Goal: Task Accomplishment & Management: Manage account settings

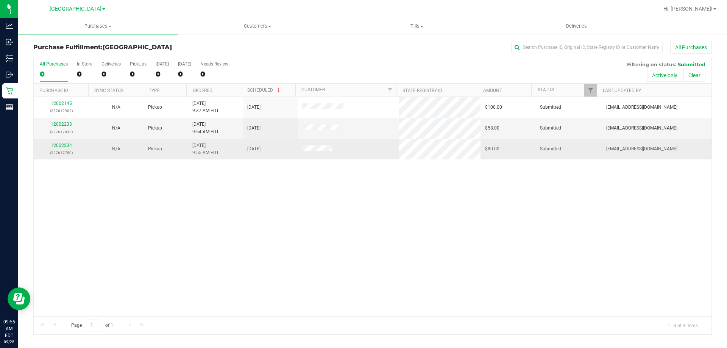
click at [66, 147] on link "12002234" at bounding box center [61, 145] width 21 height 5
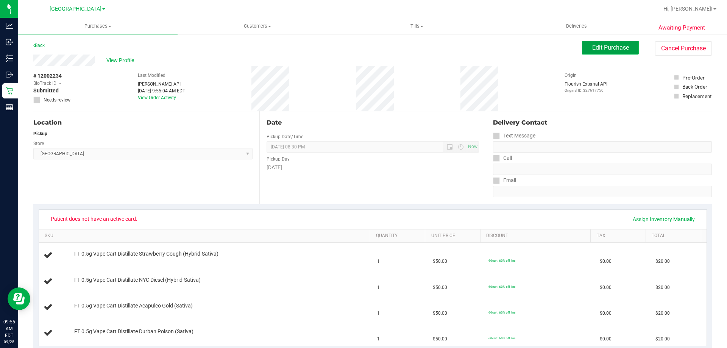
click at [582, 48] on button "Edit Purchase" at bounding box center [610, 48] width 57 height 14
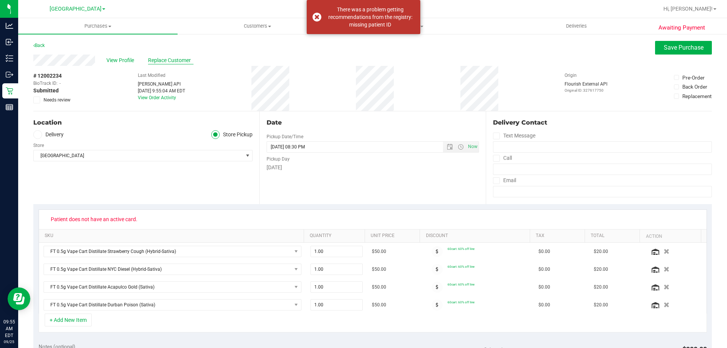
click at [161, 62] on span "Replace Customer" at bounding box center [170, 60] width 45 height 8
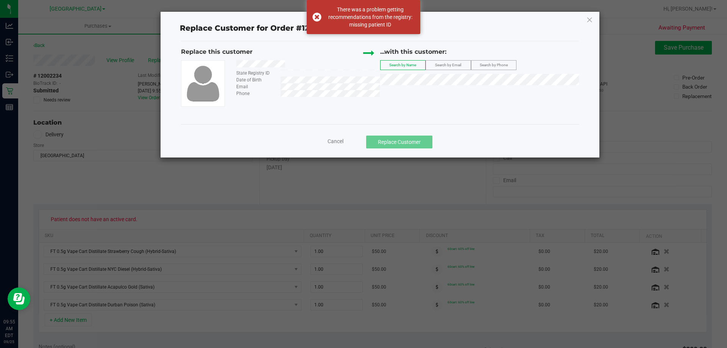
click at [237, 64] on div at bounding box center [305, 64] width 149 height 9
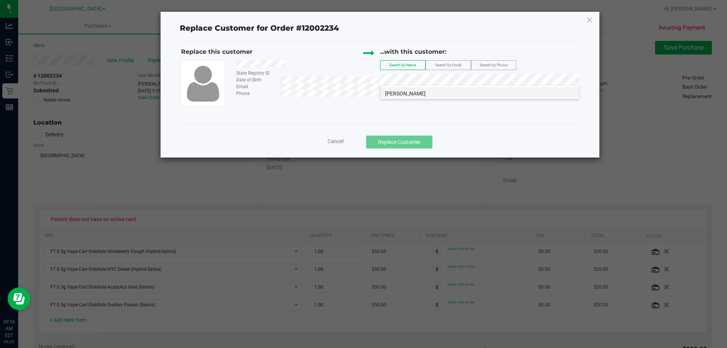
click at [404, 95] on span "Gregory Owren" at bounding box center [405, 93] width 41 height 6
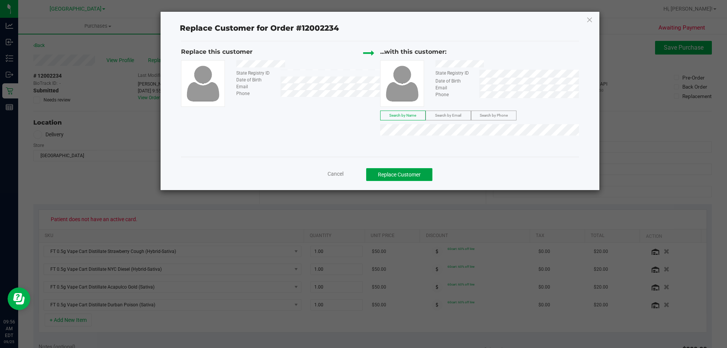
click at [423, 170] on button "Replace Customer" at bounding box center [399, 174] width 66 height 13
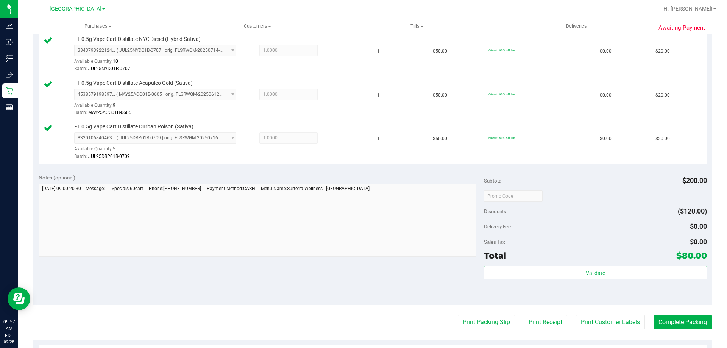
scroll to position [253, 0]
click at [486, 319] on button "Print Packing Slip" at bounding box center [486, 323] width 57 height 14
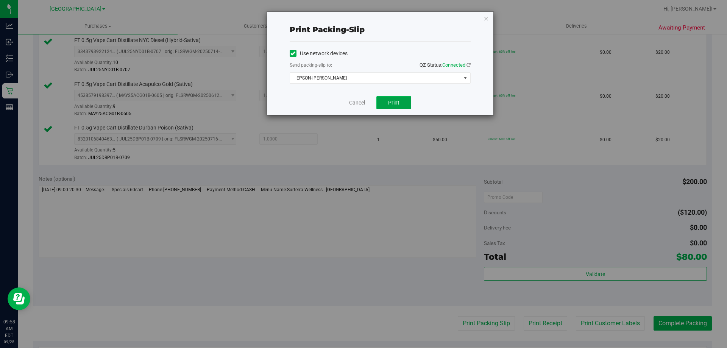
click at [395, 98] on button "Print" at bounding box center [393, 102] width 35 height 13
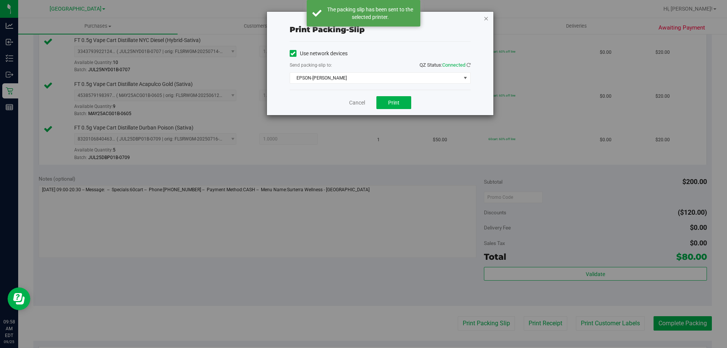
click at [486, 18] on icon "button" at bounding box center [485, 18] width 5 height 9
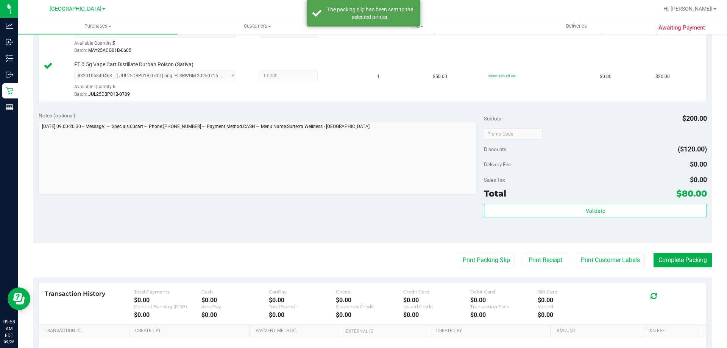
scroll to position [324, 0]
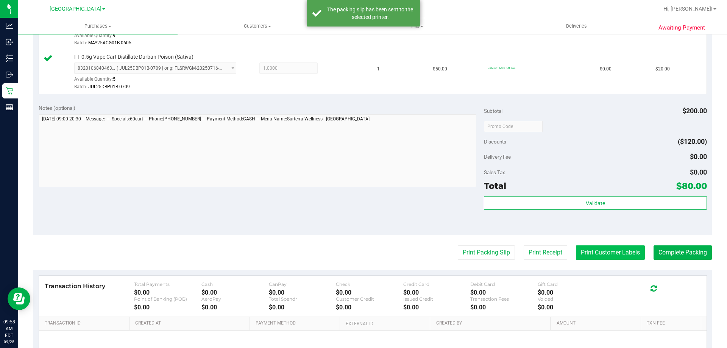
click at [611, 252] on button "Print Customer Labels" at bounding box center [610, 252] width 69 height 14
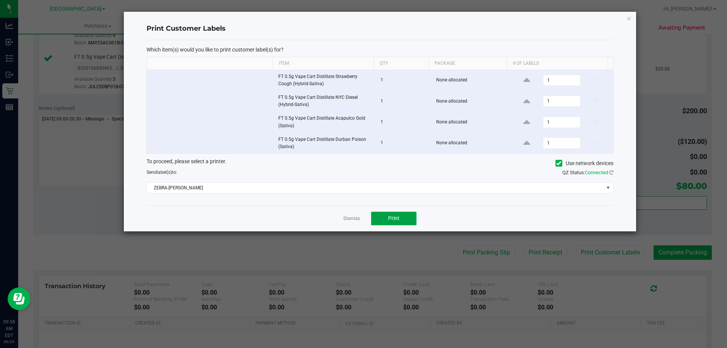
click at [384, 223] on button "Print" at bounding box center [393, 219] width 45 height 14
click at [627, 20] on icon "button" at bounding box center [628, 18] width 5 height 9
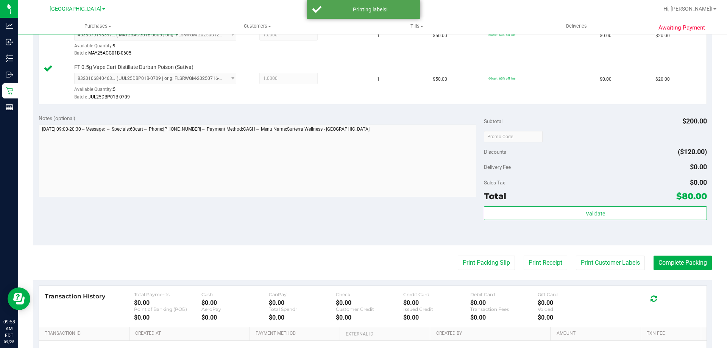
scroll to position [312, 0]
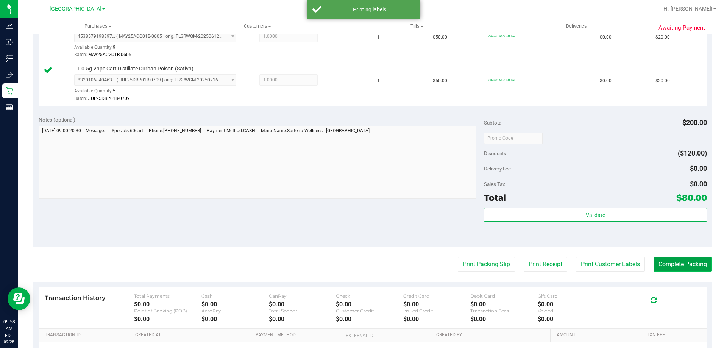
click at [677, 265] on button "Complete Packing" at bounding box center [682, 264] width 58 height 14
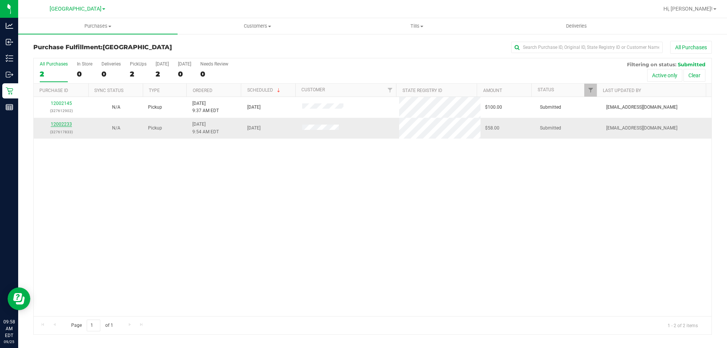
click at [62, 122] on link "12002233" at bounding box center [61, 124] width 21 height 5
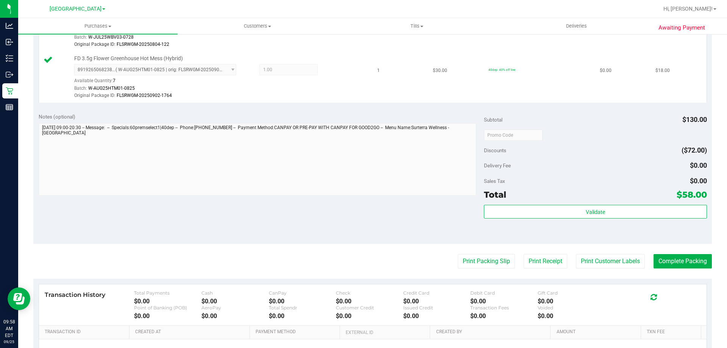
scroll to position [265, 0]
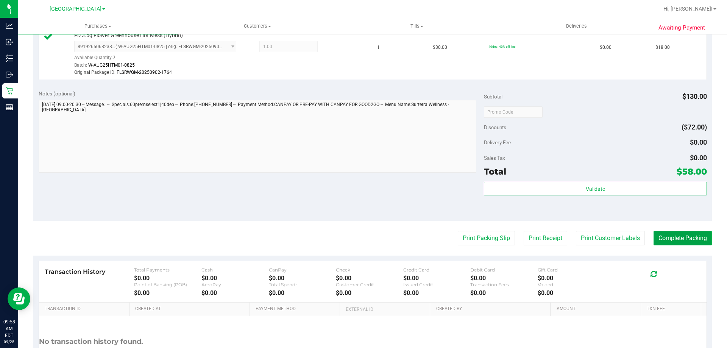
click at [689, 242] on button "Complete Packing" at bounding box center [682, 238] width 58 height 14
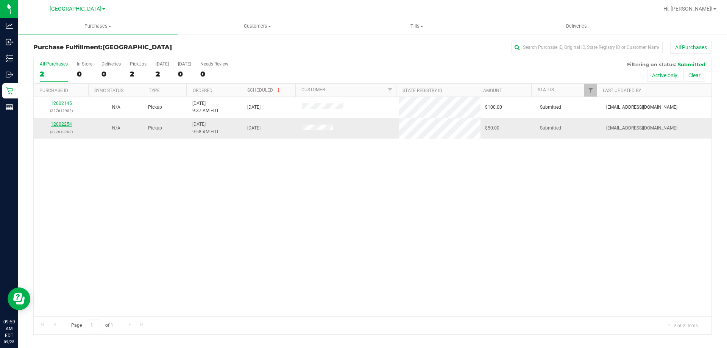
click at [65, 124] on link "12002254" at bounding box center [61, 124] width 21 height 5
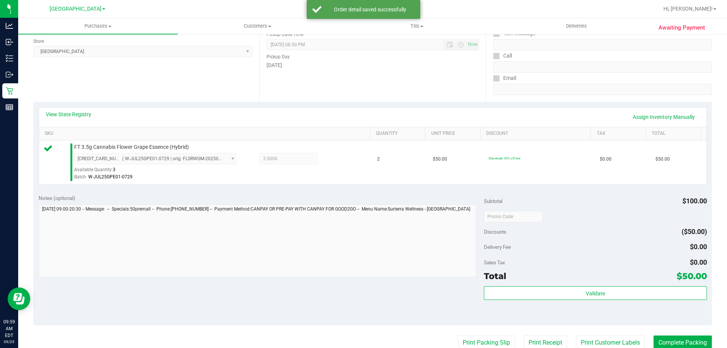
scroll to position [114, 0]
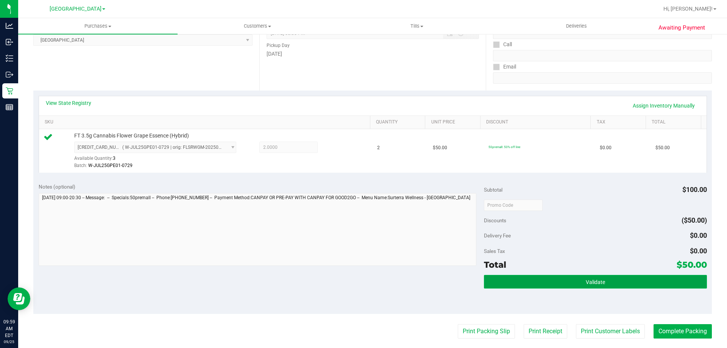
click at [622, 278] on button "Validate" at bounding box center [595, 282] width 223 height 14
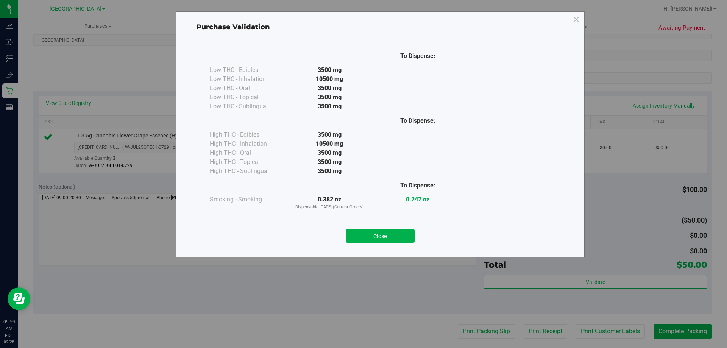
click at [407, 242] on button "Close" at bounding box center [380, 236] width 69 height 14
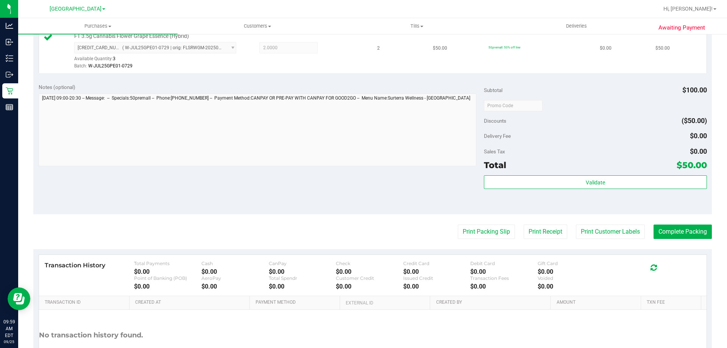
scroll to position [227, 0]
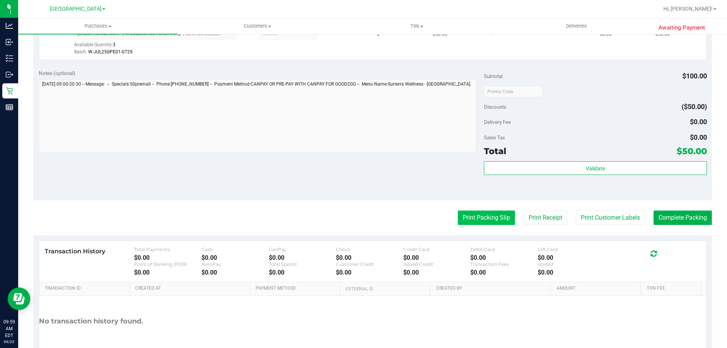
click at [458, 218] on button "Print Packing Slip" at bounding box center [486, 217] width 57 height 14
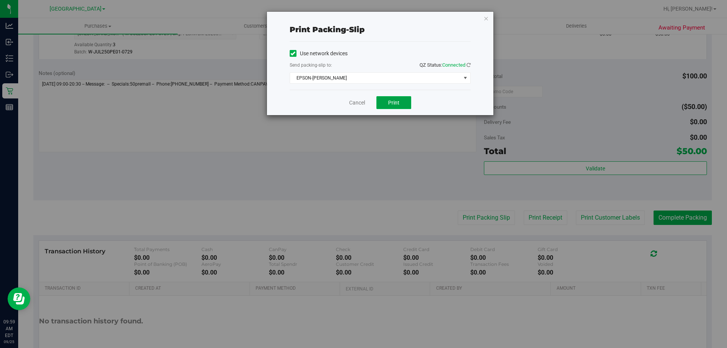
click at [384, 103] on button "Print" at bounding box center [393, 102] width 35 height 13
click at [486, 17] on icon "button" at bounding box center [485, 18] width 5 height 9
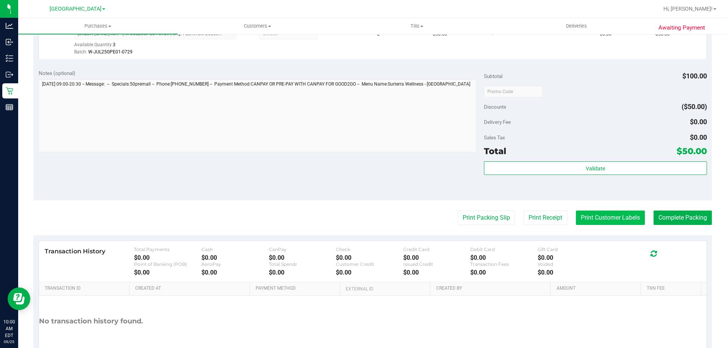
click at [615, 218] on button "Print Customer Labels" at bounding box center [610, 217] width 69 height 14
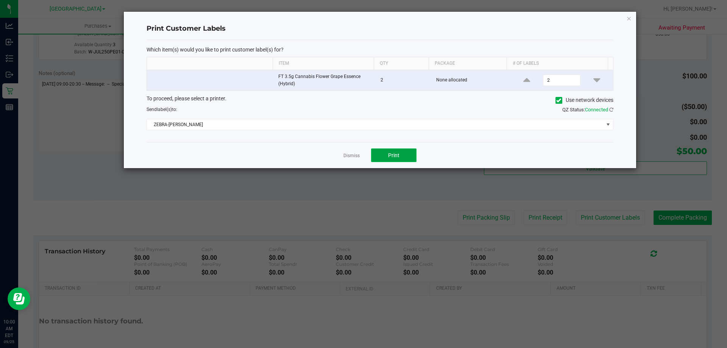
click at [408, 153] on button "Print" at bounding box center [393, 155] width 45 height 14
click at [628, 19] on icon "button" at bounding box center [628, 18] width 5 height 9
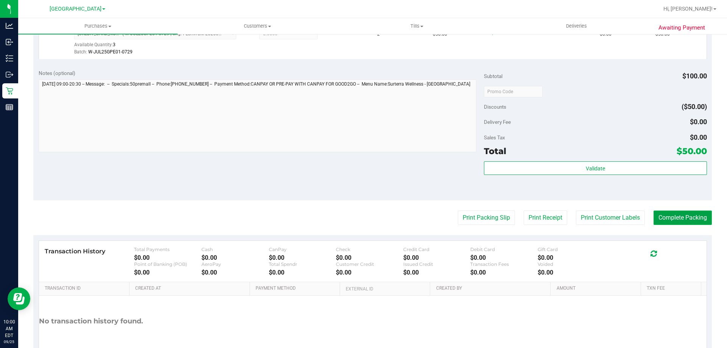
click at [698, 219] on button "Complete Packing" at bounding box center [682, 217] width 58 height 14
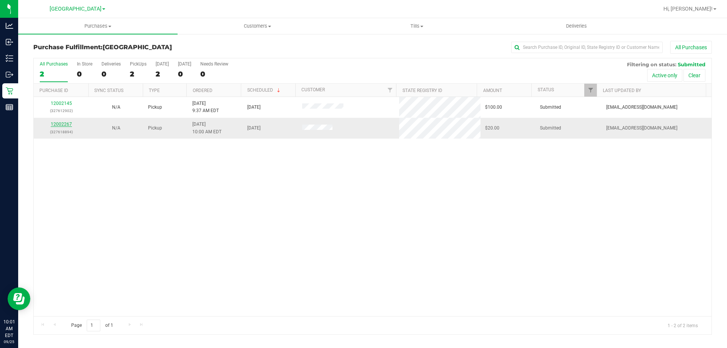
click at [63, 123] on link "12002267" at bounding box center [61, 124] width 21 height 5
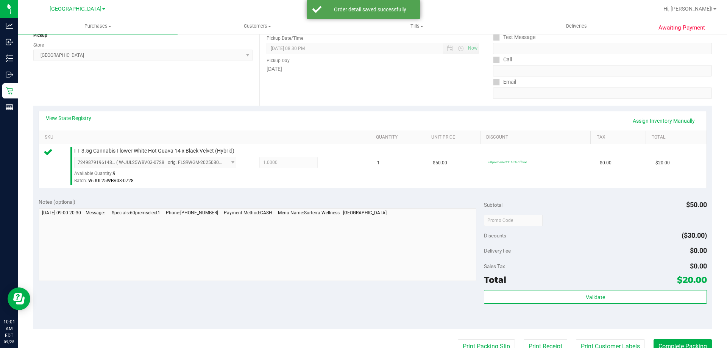
scroll to position [114, 0]
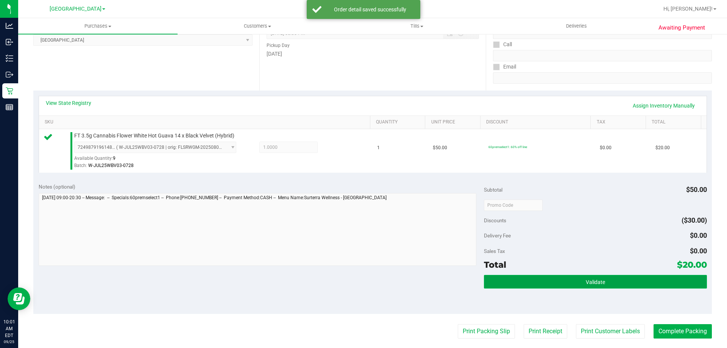
click at [602, 281] on button "Validate" at bounding box center [595, 282] width 223 height 14
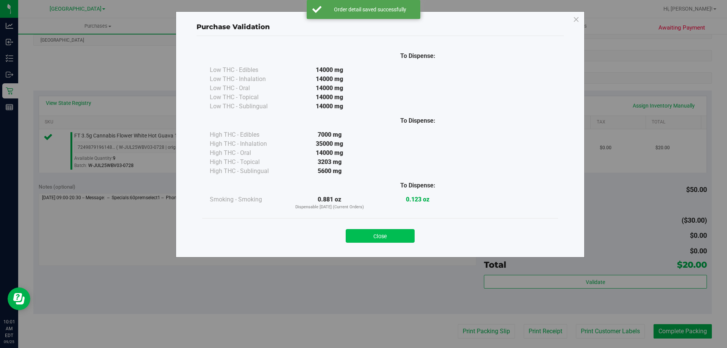
click at [374, 236] on button "Close" at bounding box center [380, 236] width 69 height 14
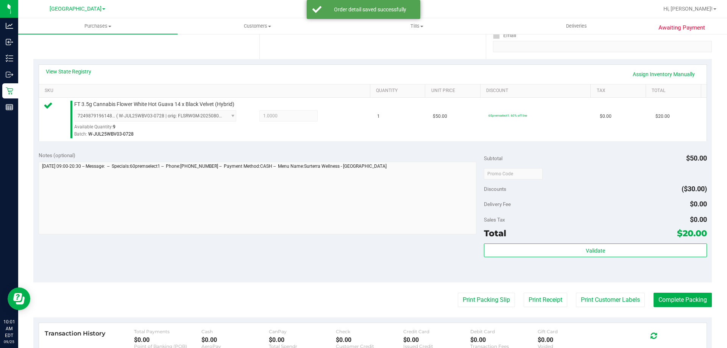
scroll to position [227, 0]
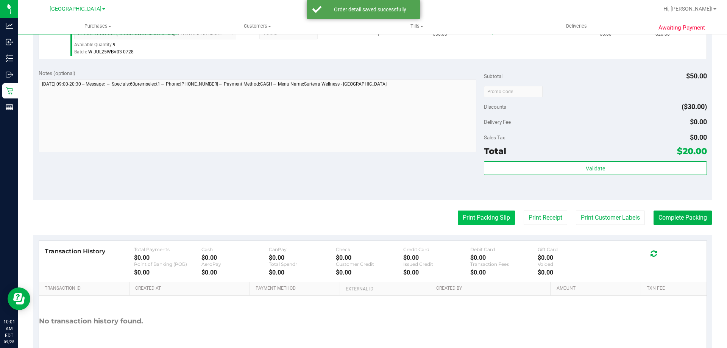
click at [474, 220] on button "Print Packing Slip" at bounding box center [486, 217] width 57 height 14
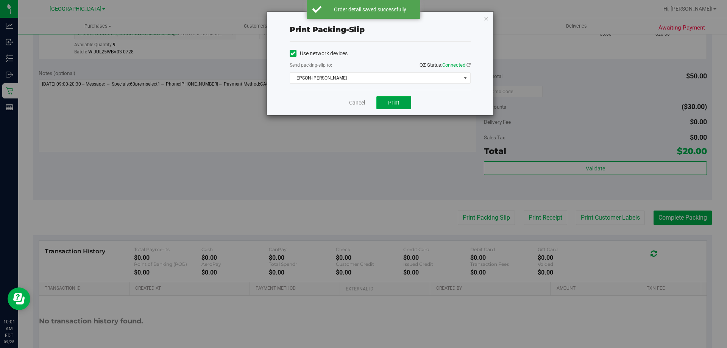
click at [394, 107] on button "Print" at bounding box center [393, 102] width 35 height 13
click at [487, 20] on icon "button" at bounding box center [485, 18] width 5 height 9
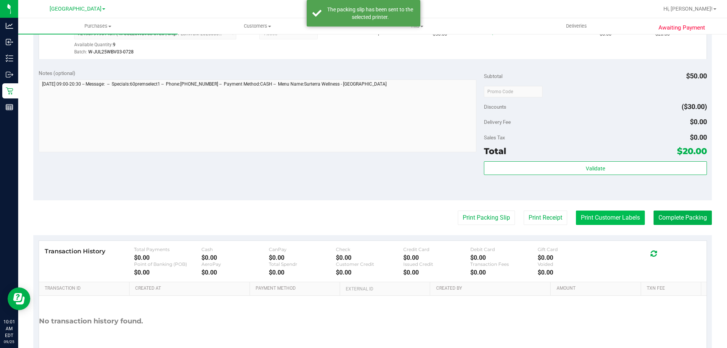
click at [609, 223] on button "Print Customer Labels" at bounding box center [610, 217] width 69 height 14
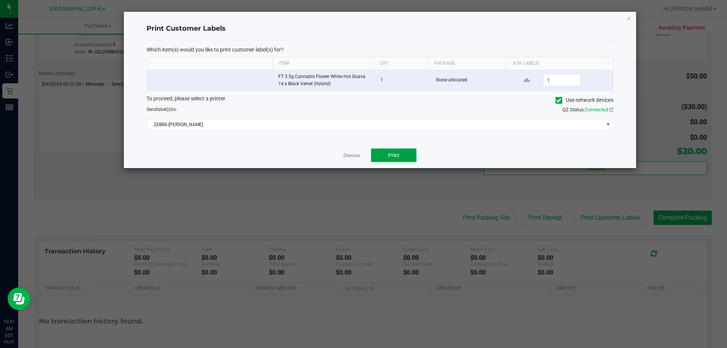
click at [412, 156] on button "Print" at bounding box center [393, 155] width 45 height 14
click at [628, 19] on icon "button" at bounding box center [628, 18] width 5 height 9
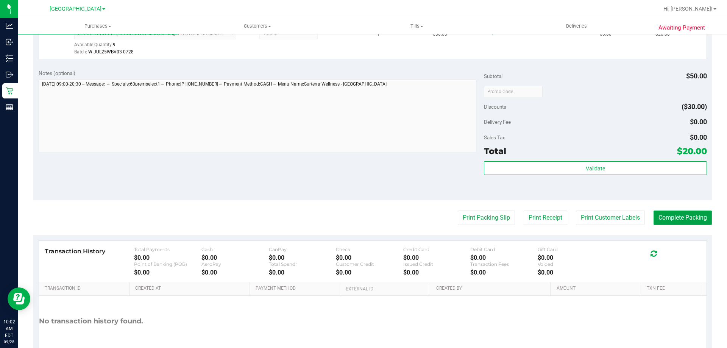
click at [688, 220] on button "Complete Packing" at bounding box center [682, 217] width 58 height 14
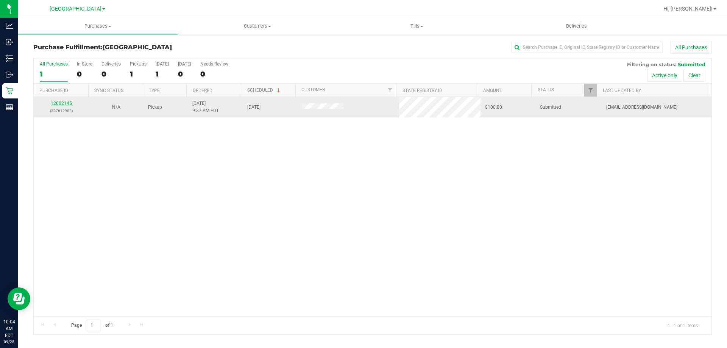
click at [66, 103] on link "12002145" at bounding box center [61, 103] width 21 height 5
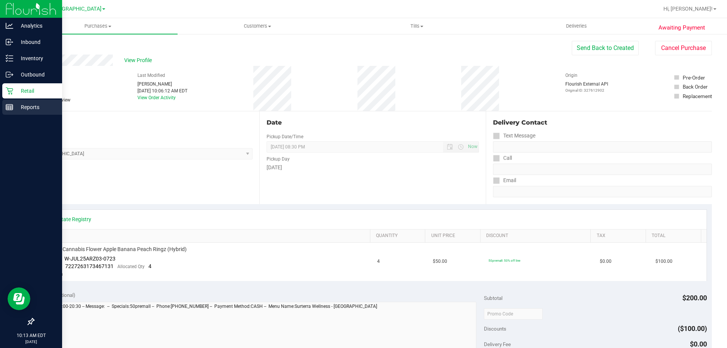
click at [12, 109] on icon at bounding box center [10, 107] width 8 height 8
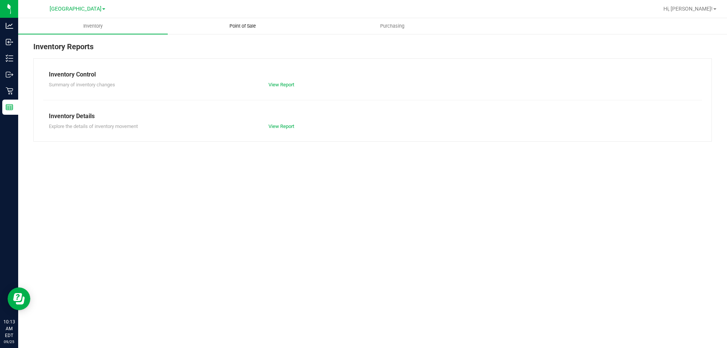
click at [243, 28] on span "Point of Sale" at bounding box center [242, 26] width 47 height 7
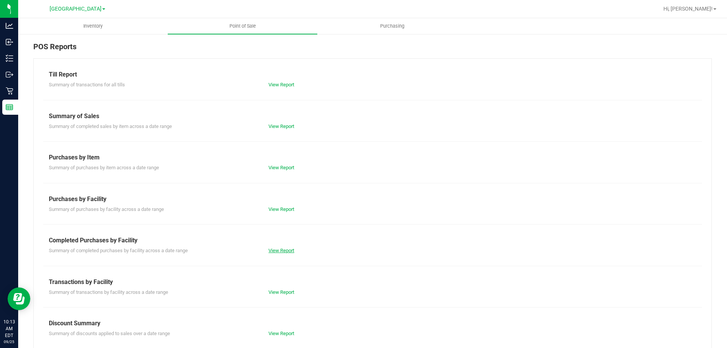
click at [285, 251] on link "View Report" at bounding box center [281, 251] width 26 height 6
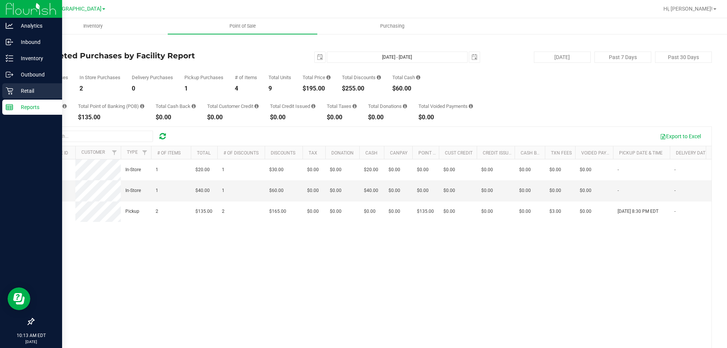
click at [9, 87] on icon at bounding box center [10, 91] width 8 height 8
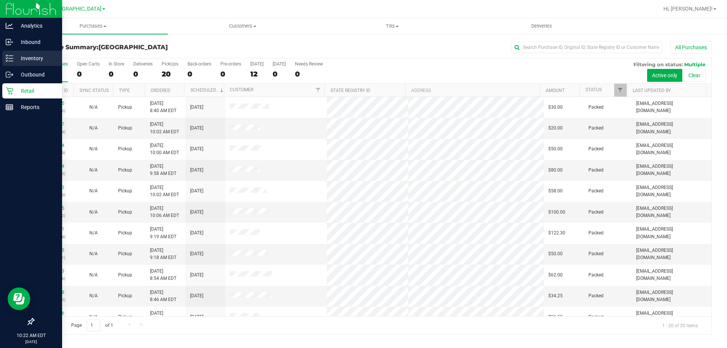
click at [18, 56] on p "Inventory" at bounding box center [35, 58] width 45 height 9
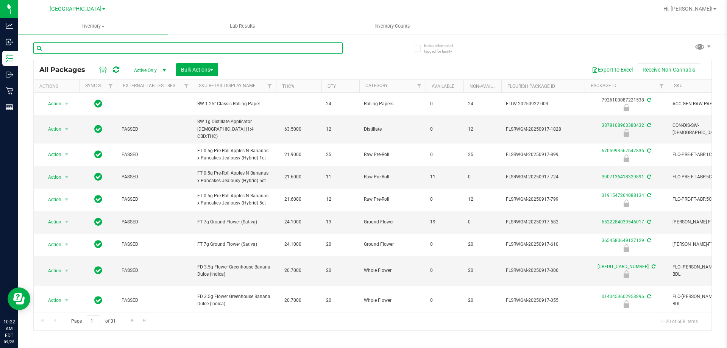
click at [119, 49] on input "text" at bounding box center [187, 47] width 309 height 11
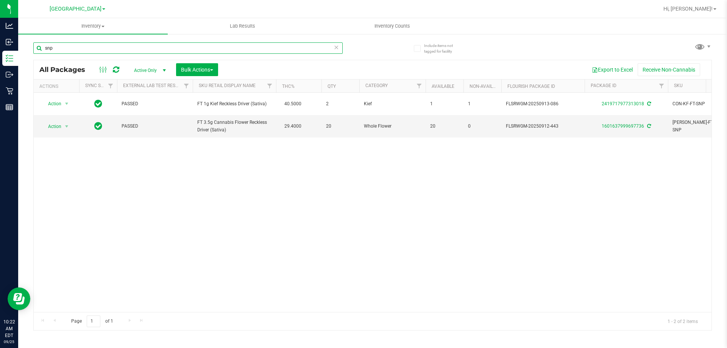
click at [114, 50] on input "snp" at bounding box center [187, 47] width 309 height 11
type input "s"
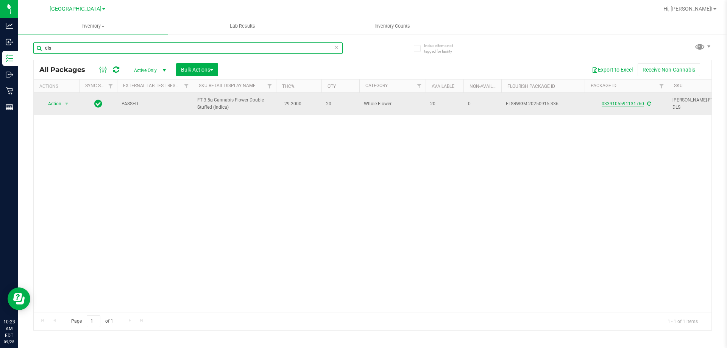
type input "dls"
click at [628, 106] on link "0339105591131760" at bounding box center [623, 103] width 42 height 5
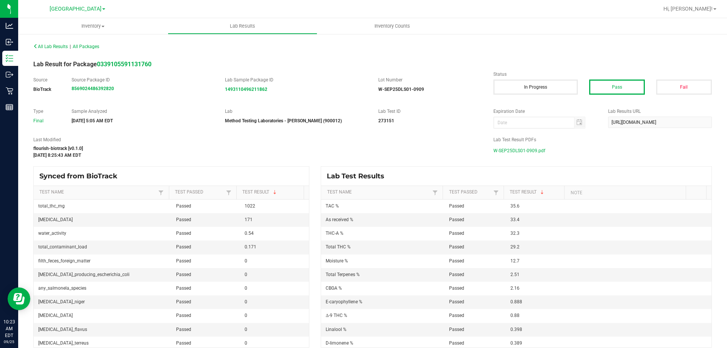
click at [507, 148] on span "W-SEP25DLS01-0909.pdf" at bounding box center [519, 150] width 52 height 11
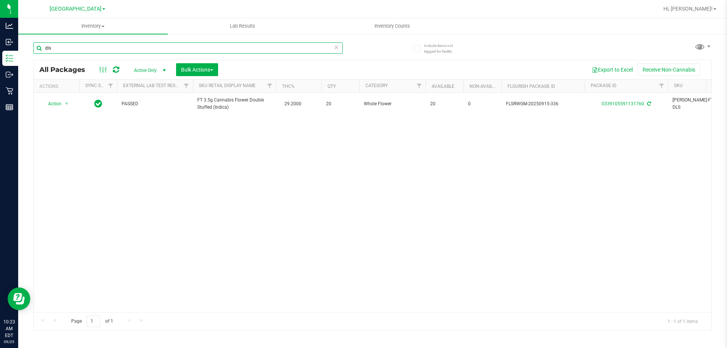
click at [70, 44] on input "dls" at bounding box center [187, 47] width 309 height 11
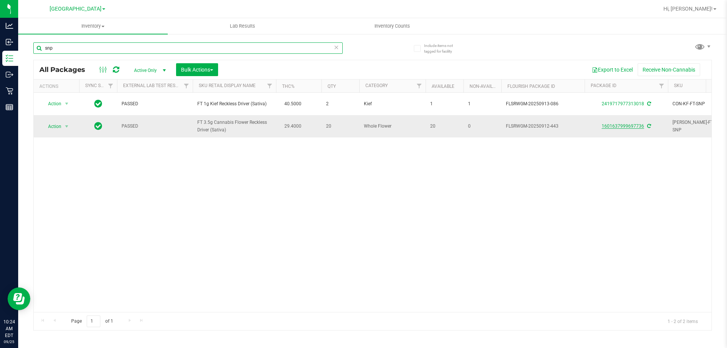
type input "snp"
click at [606, 125] on link "1601637999697736" at bounding box center [623, 125] width 42 height 5
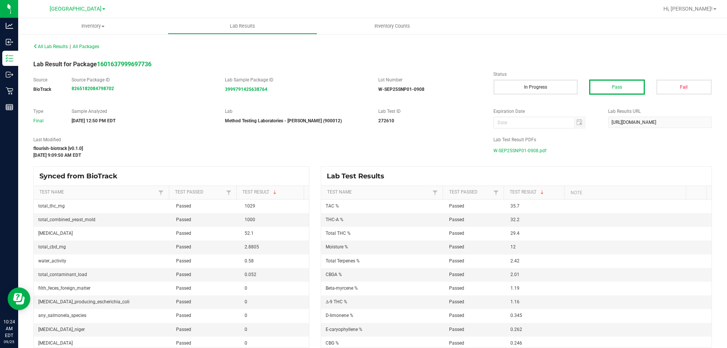
click at [528, 152] on span "W-SEP25SNP01-0908.pdf" at bounding box center [519, 150] width 53 height 11
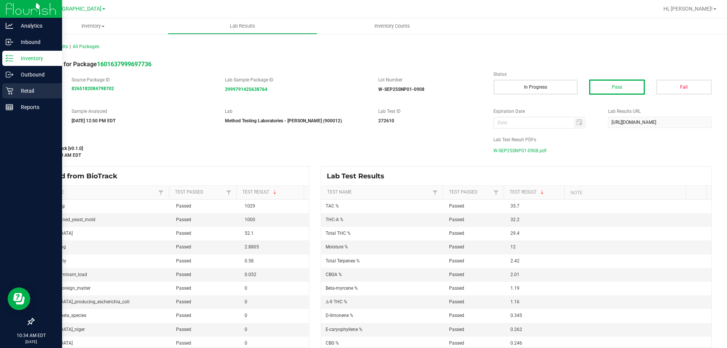
click at [11, 93] on icon at bounding box center [9, 90] width 7 height 7
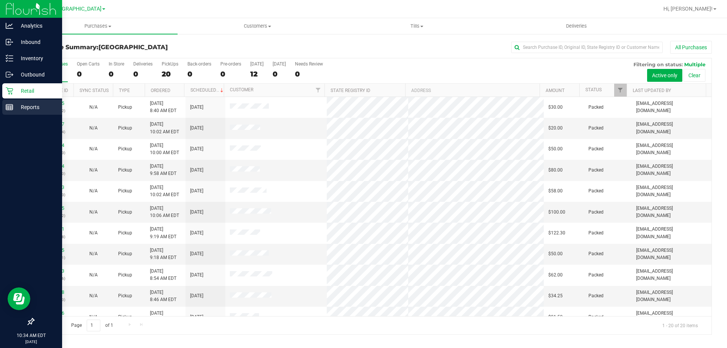
click at [28, 108] on p "Reports" at bounding box center [35, 107] width 45 height 9
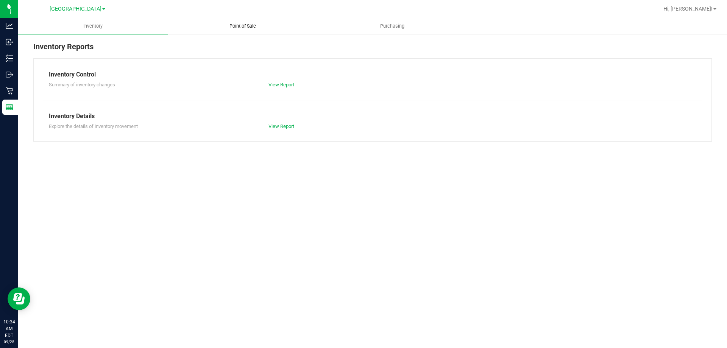
click at [230, 27] on span "Point of Sale" at bounding box center [242, 26] width 47 height 7
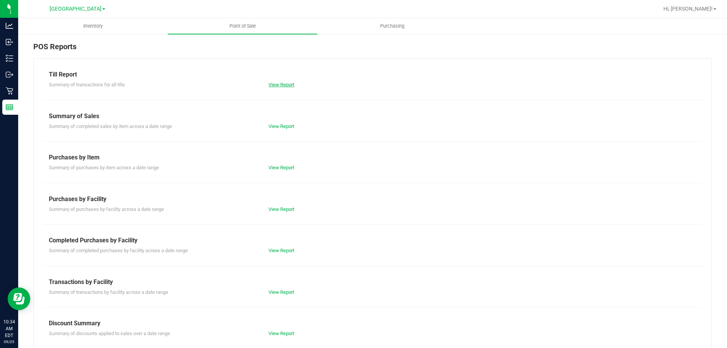
click at [281, 84] on link "View Report" at bounding box center [281, 85] width 26 height 6
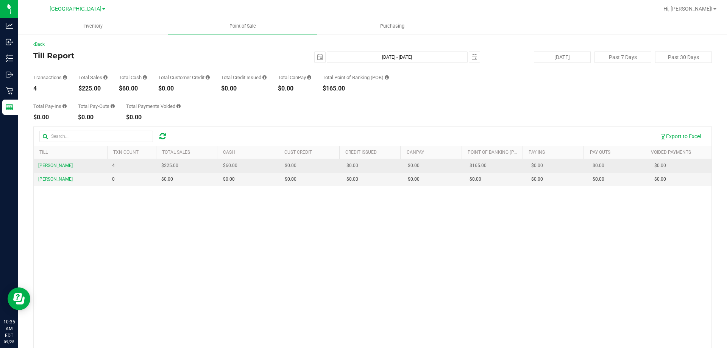
click at [52, 165] on span "VAN-MORRISON" at bounding box center [55, 165] width 34 height 5
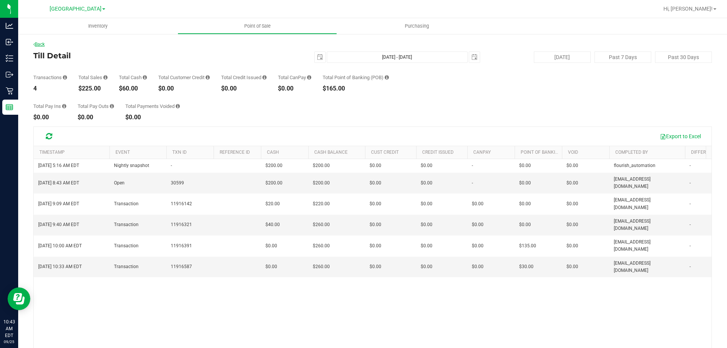
click at [39, 45] on link "Back" at bounding box center [38, 44] width 11 height 5
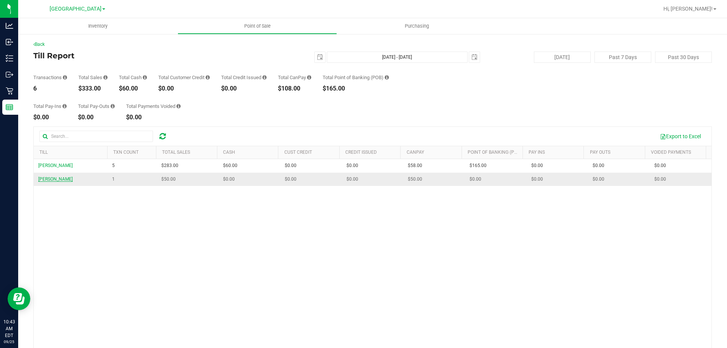
click at [50, 180] on span "VANCE-JOY" at bounding box center [55, 178] width 34 height 5
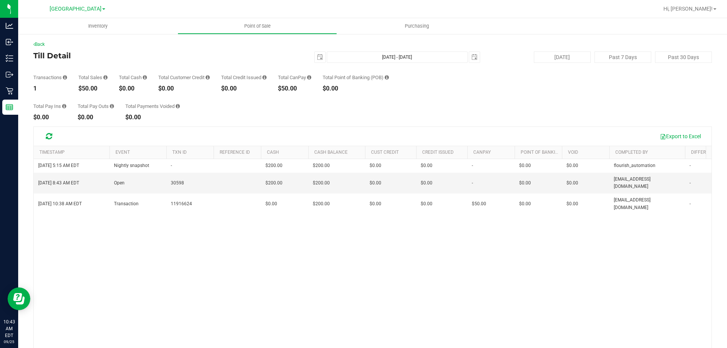
click at [153, 54] on h4 "Till Detail" at bounding box center [146, 55] width 226 height 8
click at [44, 44] on link "Back" at bounding box center [38, 44] width 11 height 5
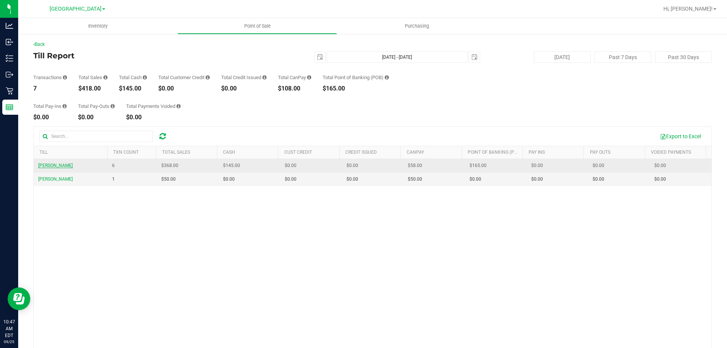
click at [62, 166] on span "VAN-MORRISON" at bounding box center [55, 165] width 34 height 5
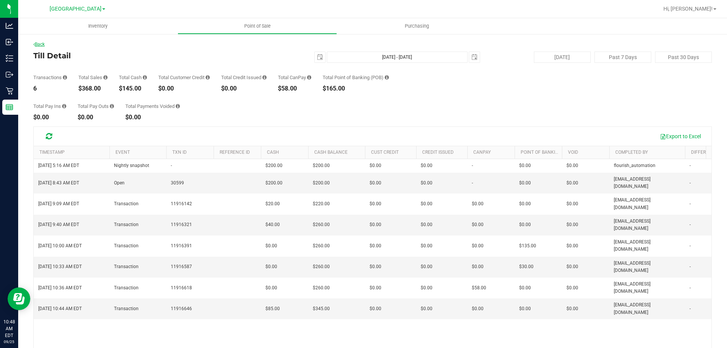
click at [44, 45] on link "Back" at bounding box center [38, 44] width 11 height 5
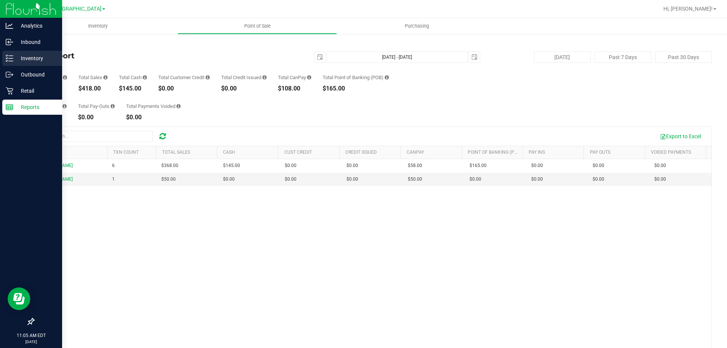
click at [19, 60] on p "Inventory" at bounding box center [35, 58] width 45 height 9
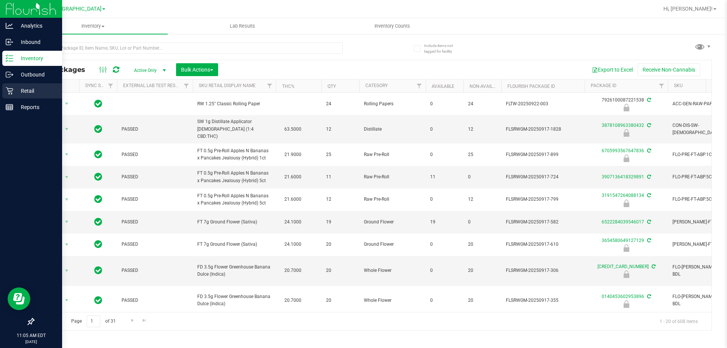
click at [34, 93] on p "Retail" at bounding box center [35, 90] width 45 height 9
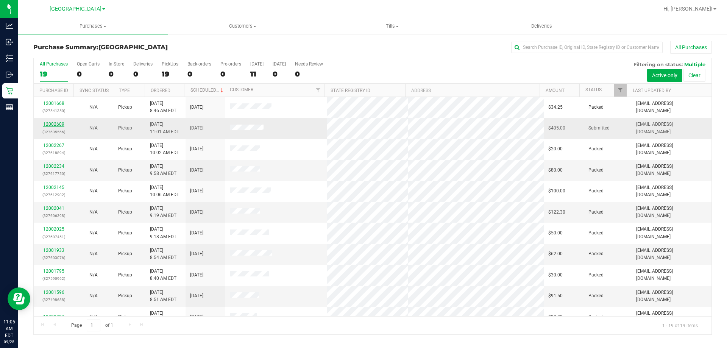
click at [60, 124] on link "12002609" at bounding box center [53, 124] width 21 height 5
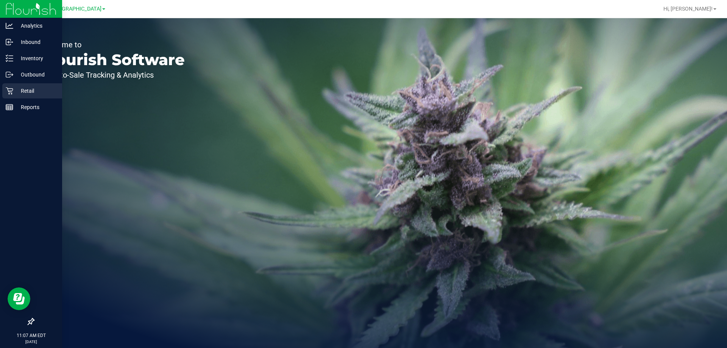
click at [17, 88] on p "Retail" at bounding box center [35, 90] width 45 height 9
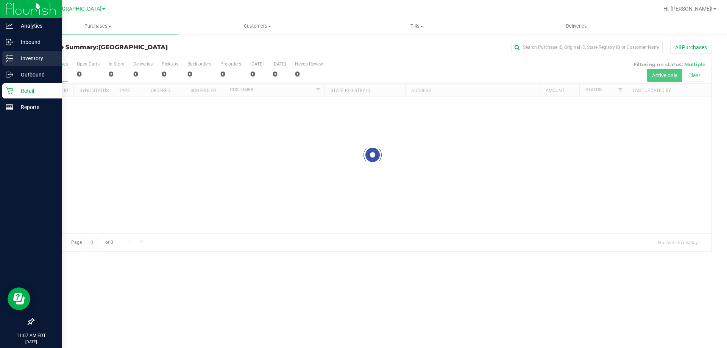
click at [17, 56] on p "Inventory" at bounding box center [35, 58] width 45 height 9
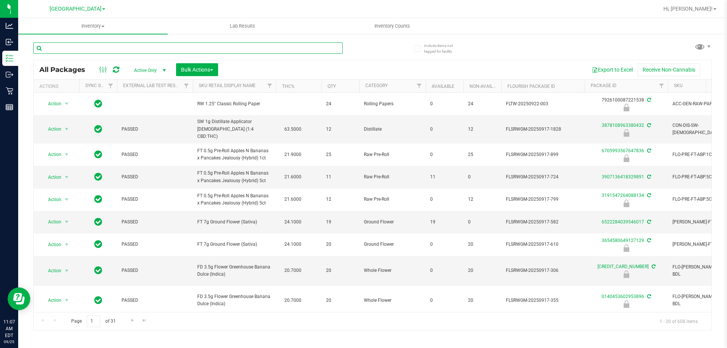
click at [144, 48] on input "text" at bounding box center [187, 47] width 309 height 11
type input "5336000694239664"
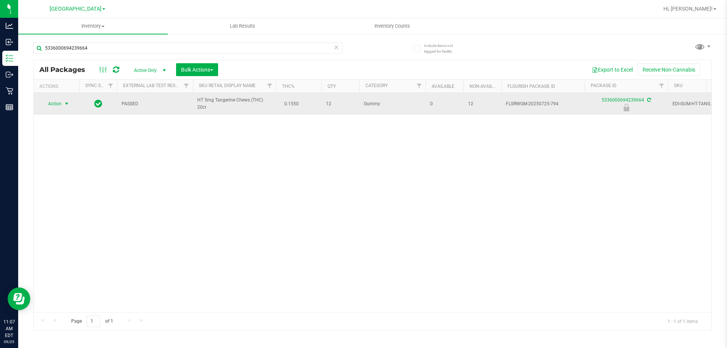
click at [57, 106] on span "Action" at bounding box center [51, 103] width 20 height 11
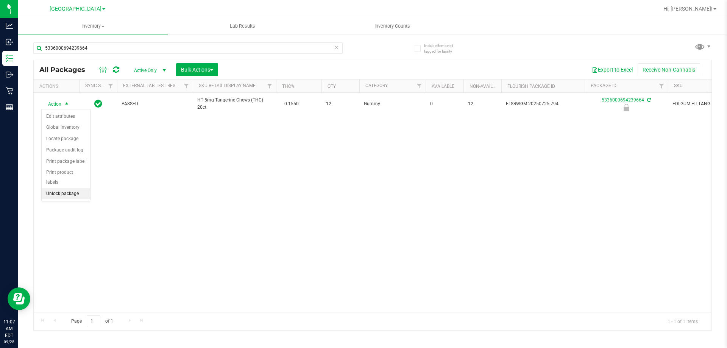
click at [64, 188] on li "Unlock package" at bounding box center [66, 193] width 48 height 11
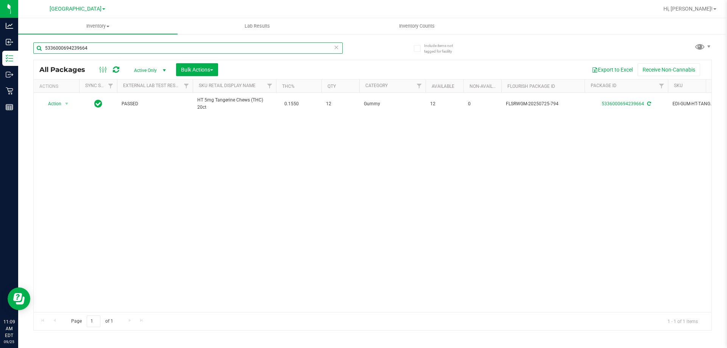
click at [172, 51] on input "5336000694239664" at bounding box center [187, 47] width 309 height 11
type input "9060230354620719"
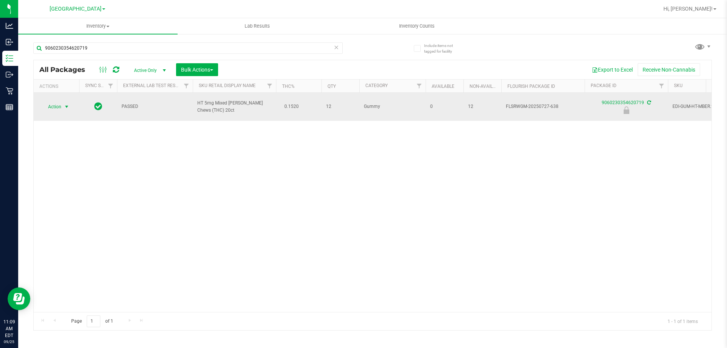
click at [55, 101] on span "Action" at bounding box center [51, 106] width 20 height 11
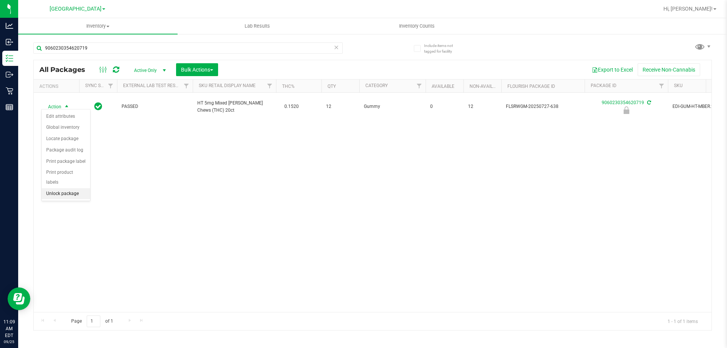
click at [55, 188] on li "Unlock package" at bounding box center [66, 193] width 48 height 11
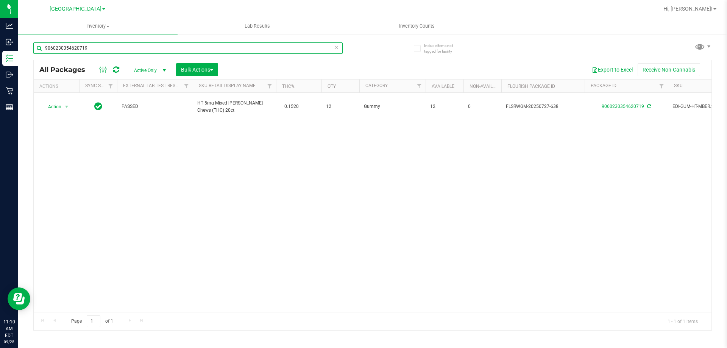
click at [137, 48] on input "9060230354620719" at bounding box center [187, 47] width 309 height 11
click at [193, 50] on input "9060230354620719" at bounding box center [187, 47] width 309 height 11
type input "0070120998699160"
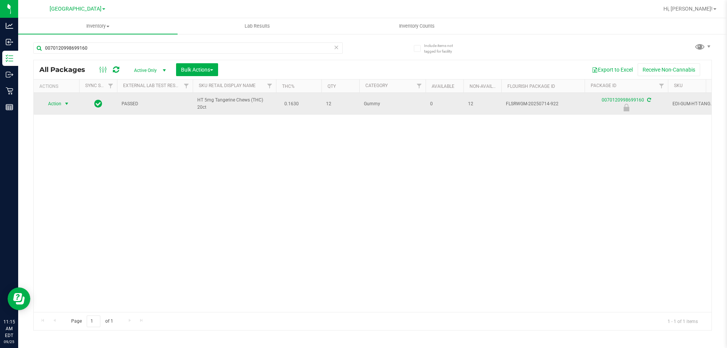
click at [67, 103] on span "select" at bounding box center [67, 104] width 6 height 6
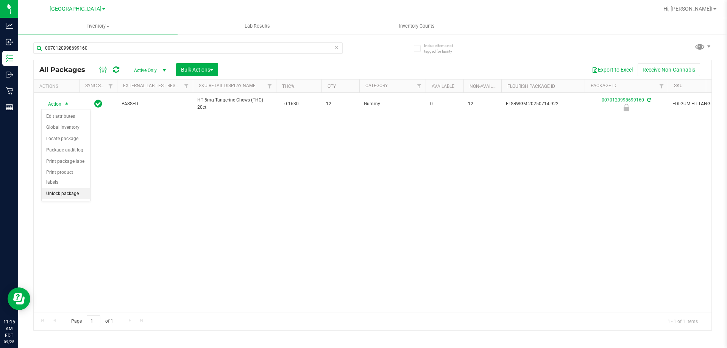
click at [51, 188] on li "Unlock package" at bounding box center [66, 193] width 48 height 11
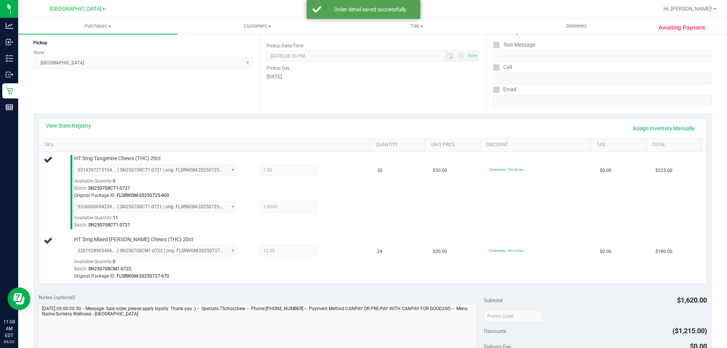
scroll to position [91, 0]
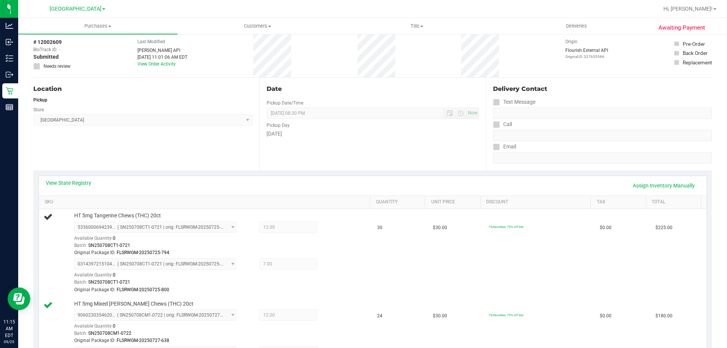
scroll to position [35, 0]
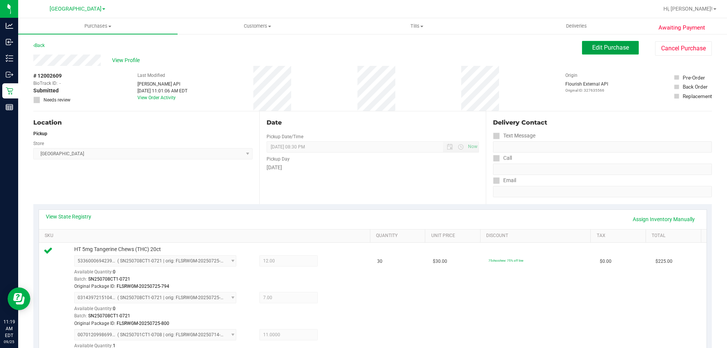
click at [612, 45] on span "Edit Purchase" at bounding box center [610, 47] width 37 height 7
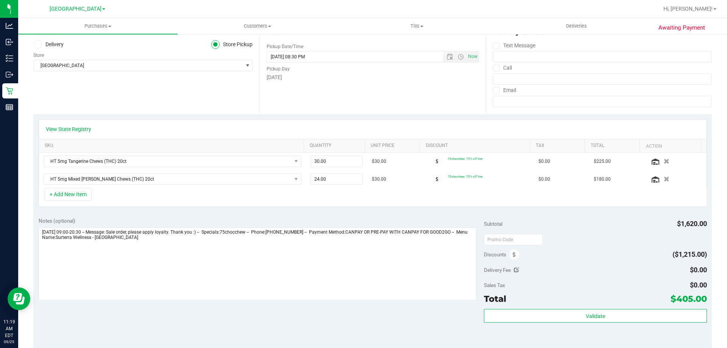
scroll to position [151, 0]
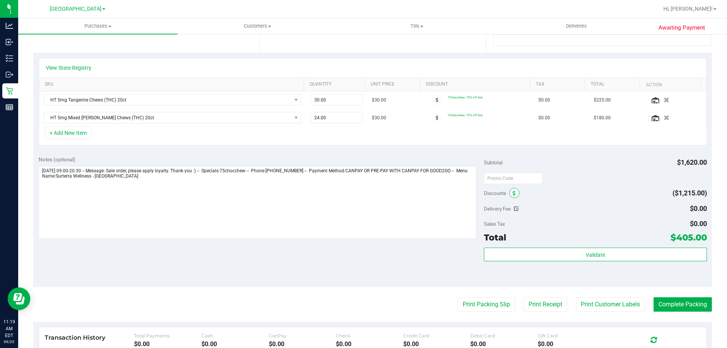
click at [509, 194] on span at bounding box center [514, 193] width 10 height 10
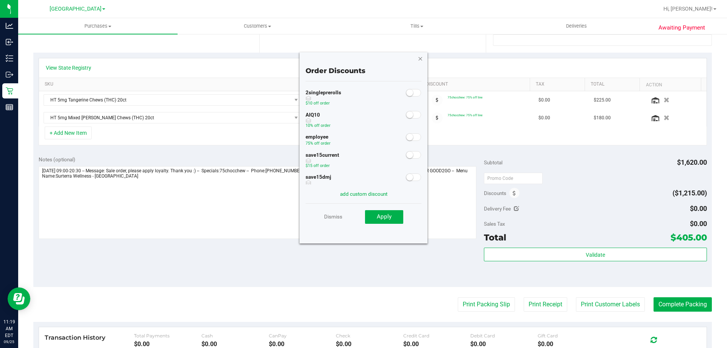
click at [420, 55] on icon "button" at bounding box center [420, 58] width 5 height 9
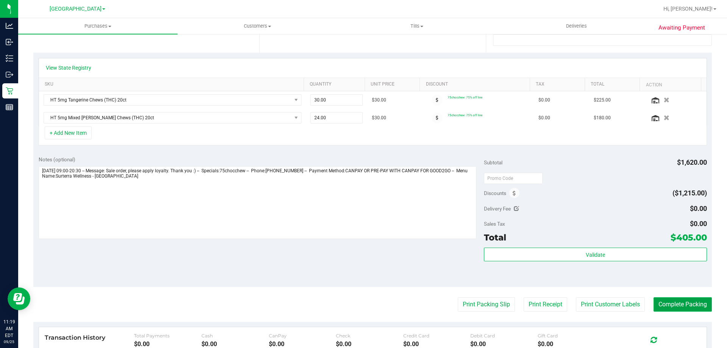
click at [666, 305] on button "Complete Packing" at bounding box center [682, 304] width 58 height 14
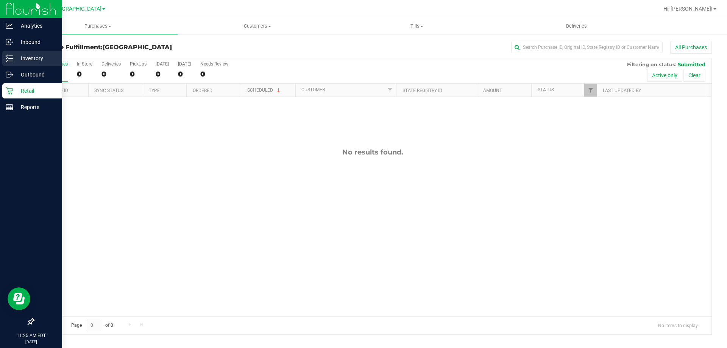
click at [7, 56] on icon at bounding box center [7, 55] width 2 height 1
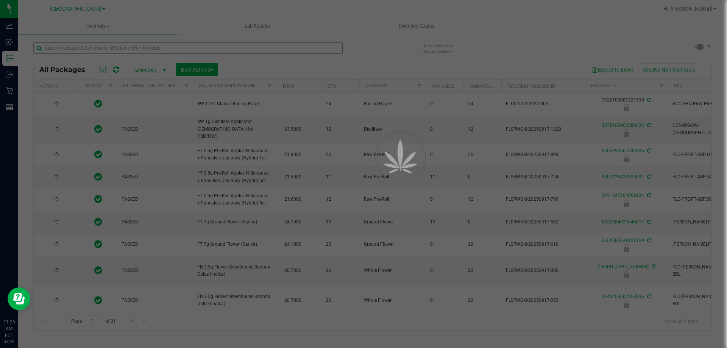
click at [181, 50] on div at bounding box center [363, 174] width 727 height 348
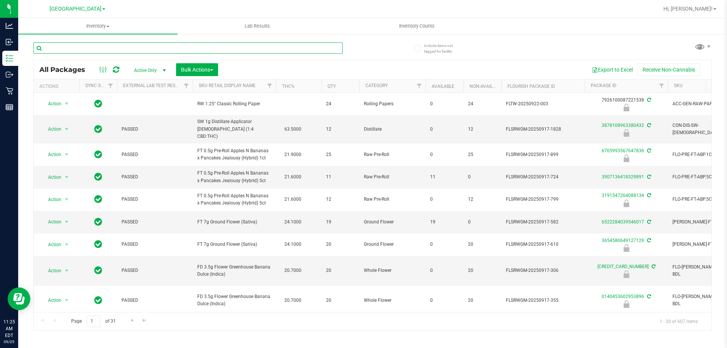
click at [181, 50] on input "text" at bounding box center [187, 47] width 309 height 11
paste input "SN250728DC1-0804"
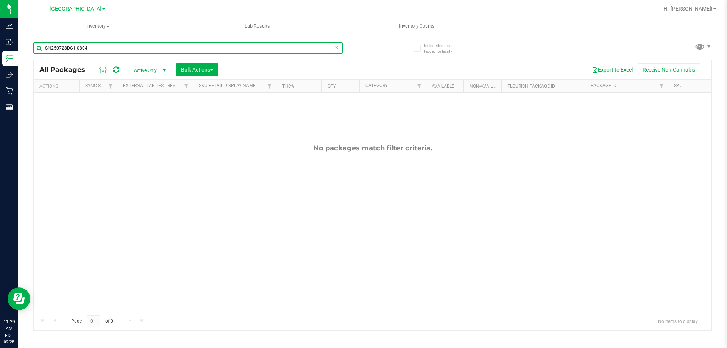
click at [171, 50] on input "SN250728DC1-0804" at bounding box center [187, 47] width 309 height 11
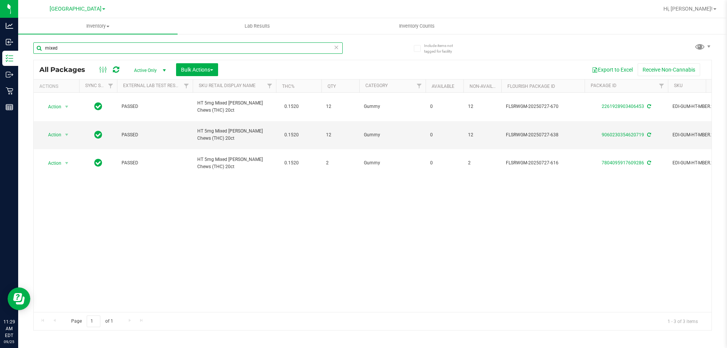
click at [118, 46] on input "mixed" at bounding box center [187, 47] width 309 height 11
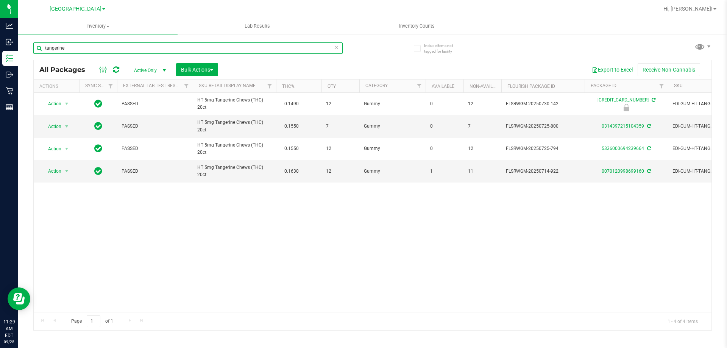
type input "tangerine"
click at [127, 233] on div "Action Action Edit attributes Global inventory Locate package Package audit log…" at bounding box center [373, 202] width 678 height 219
click at [270, 68] on div "Export to Excel Receive Non-Cannabis" at bounding box center [465, 69] width 482 height 13
click at [92, 50] on input "tangerine" at bounding box center [187, 47] width 309 height 11
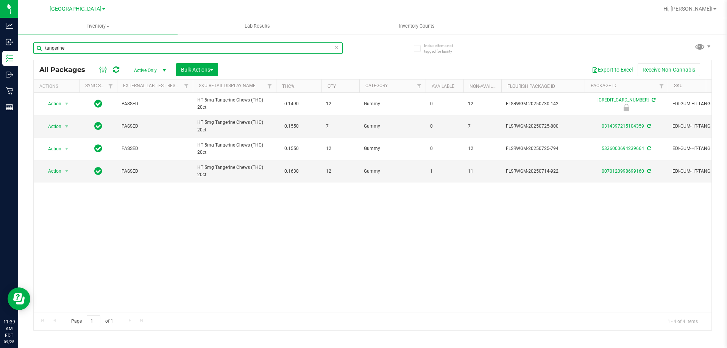
click at [92, 50] on input "tangerine" at bounding box center [187, 47] width 309 height 11
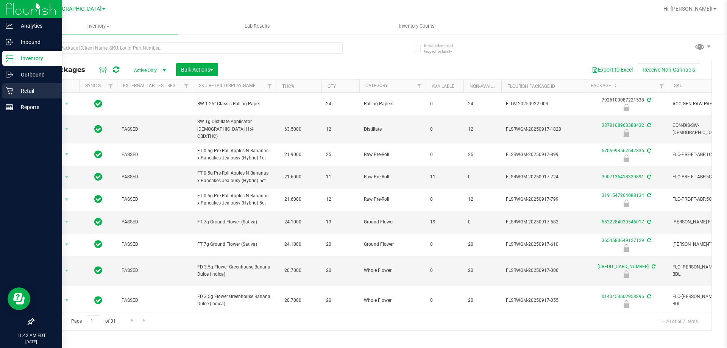
click at [18, 90] on p "Retail" at bounding box center [35, 90] width 45 height 9
